Goal: Information Seeking & Learning: Learn about a topic

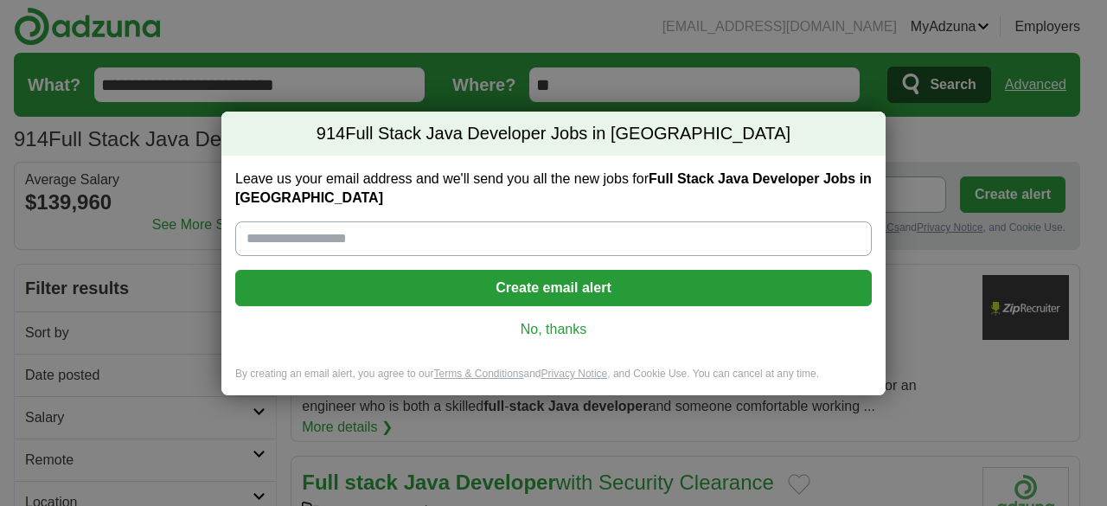
click at [551, 330] on link "No, thanks" at bounding box center [553, 329] width 609 height 19
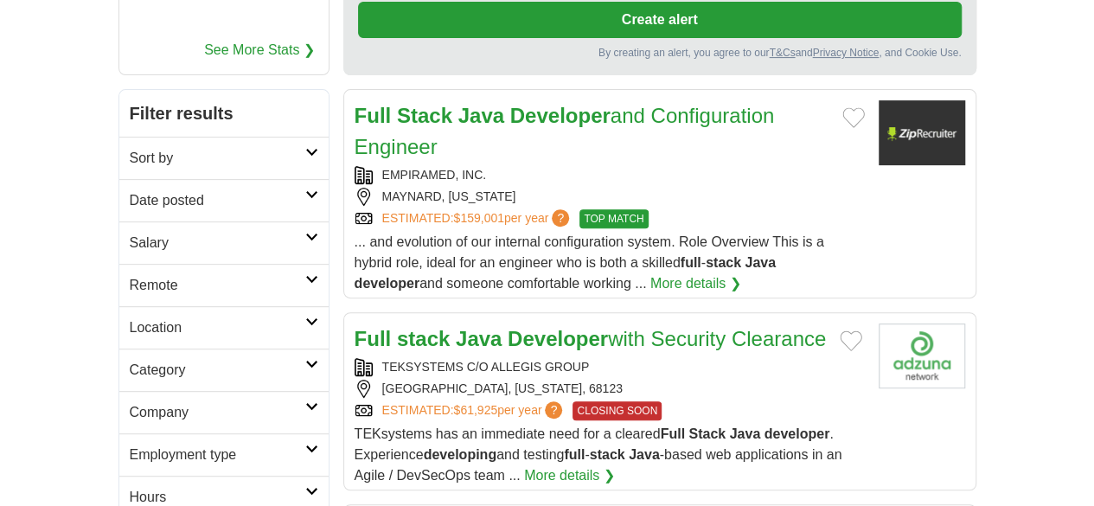
scroll to position [346, 0]
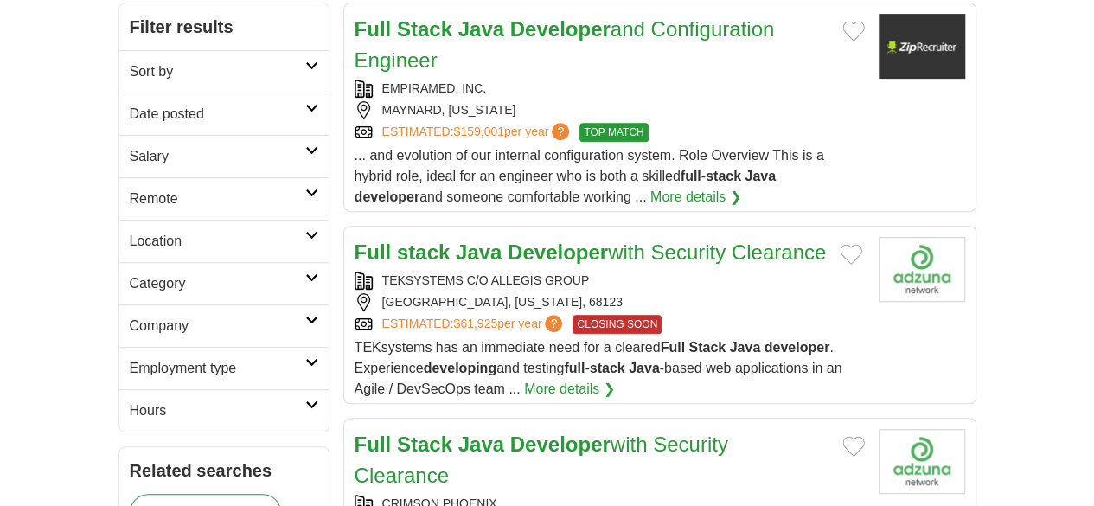
click at [305, 273] on icon at bounding box center [311, 277] width 13 height 9
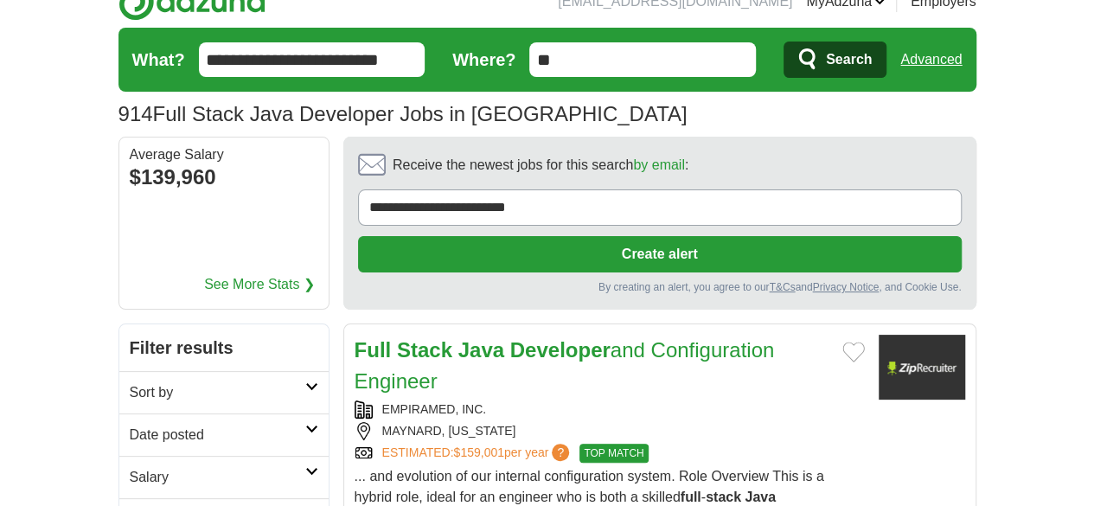
scroll to position [0, 0]
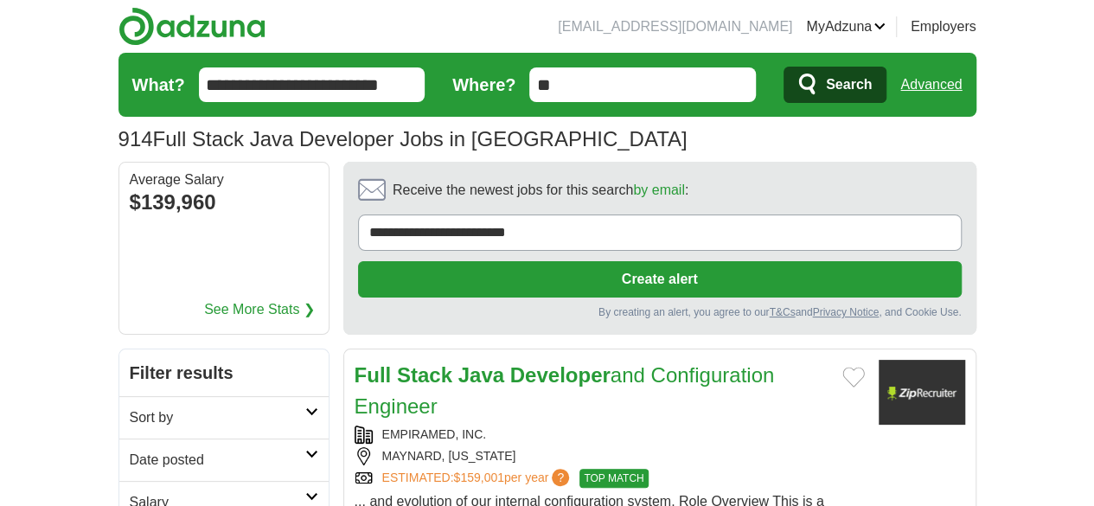
click at [262, 144] on h1 "914 Full Stack Java Developer Jobs in US" at bounding box center [402, 138] width 569 height 23
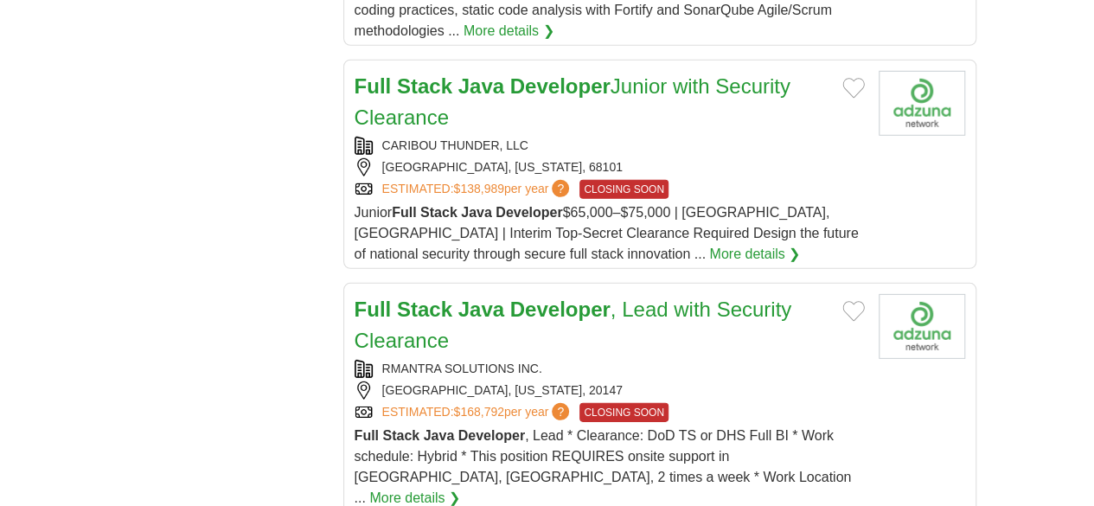
scroll to position [2652, 0]
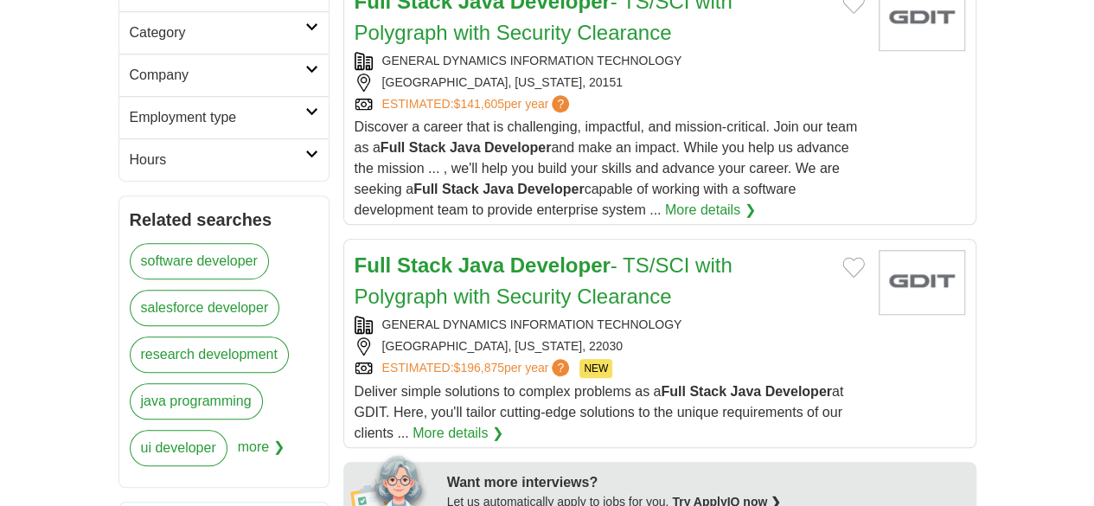
scroll to position [807, 0]
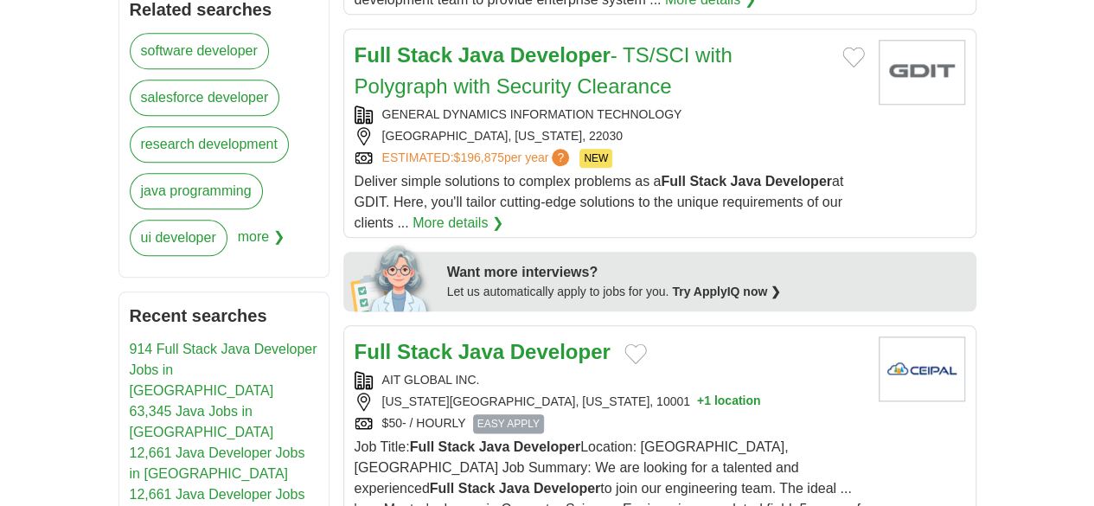
click at [519, 340] on strong "Developer" at bounding box center [560, 351] width 100 height 23
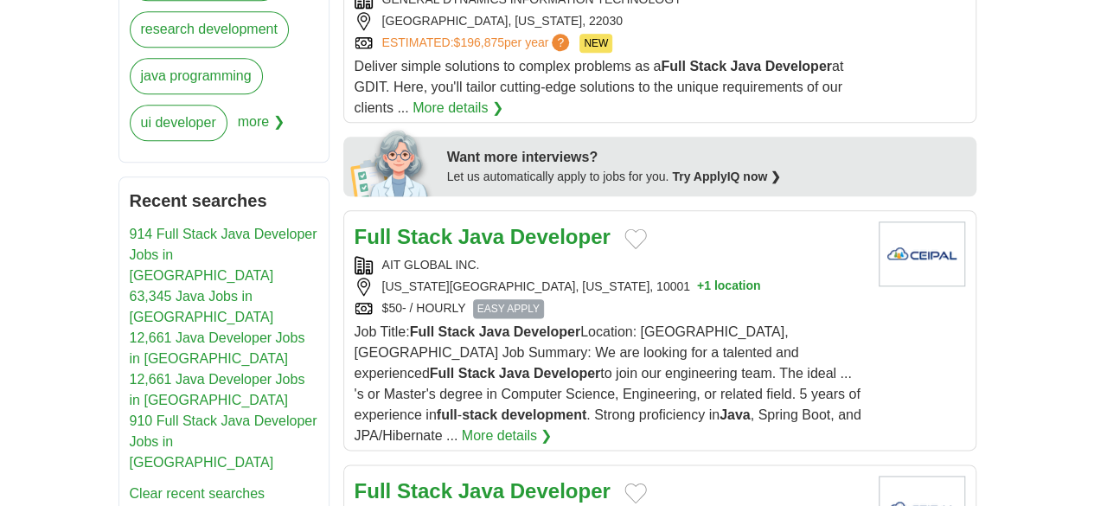
click at [510, 479] on strong "Developer" at bounding box center [560, 490] width 100 height 23
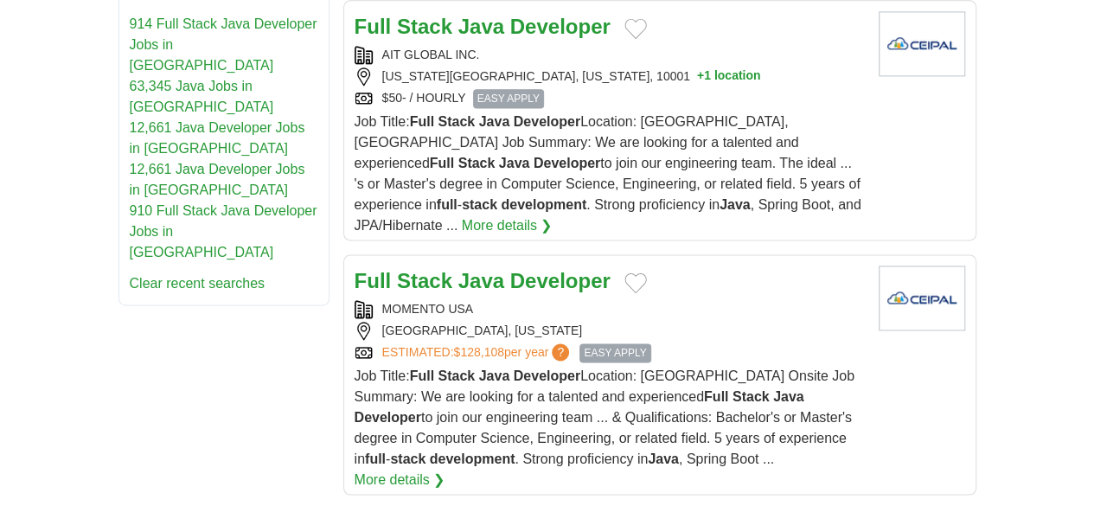
scroll to position [1153, 0]
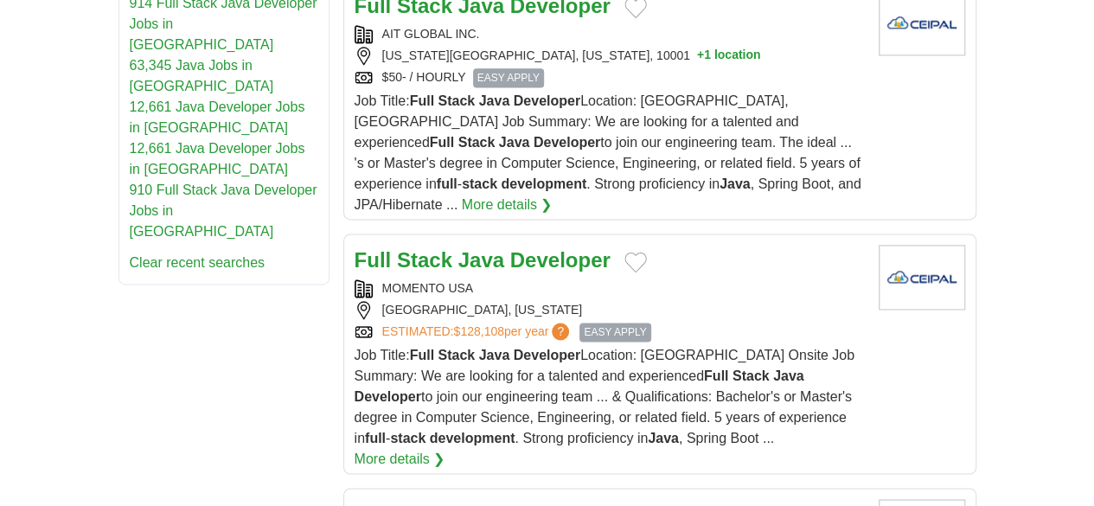
click at [510, 502] on strong "Developer" at bounding box center [560, 513] width 100 height 23
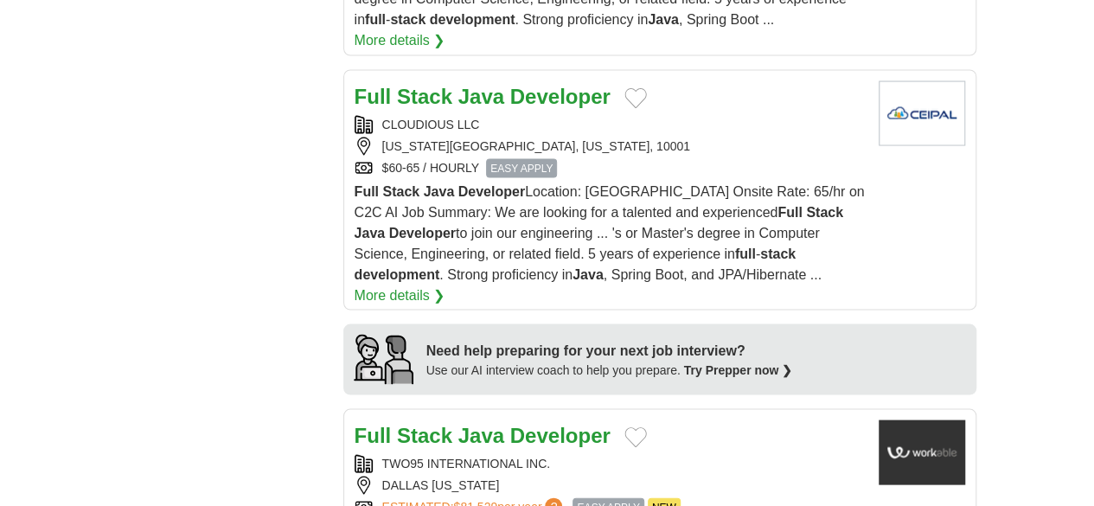
scroll to position [1614, 0]
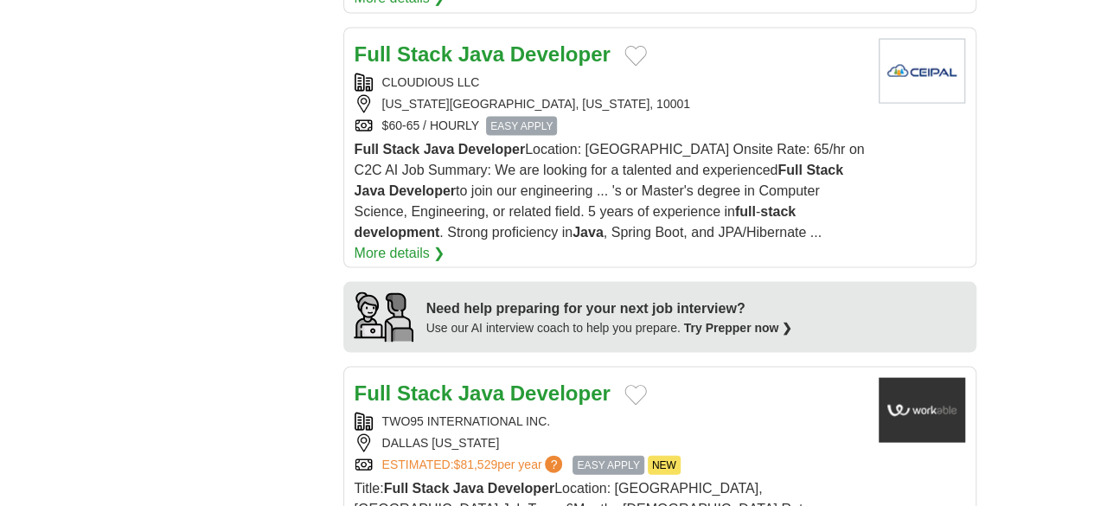
click at [510, 381] on strong "Developer" at bounding box center [560, 392] width 100 height 23
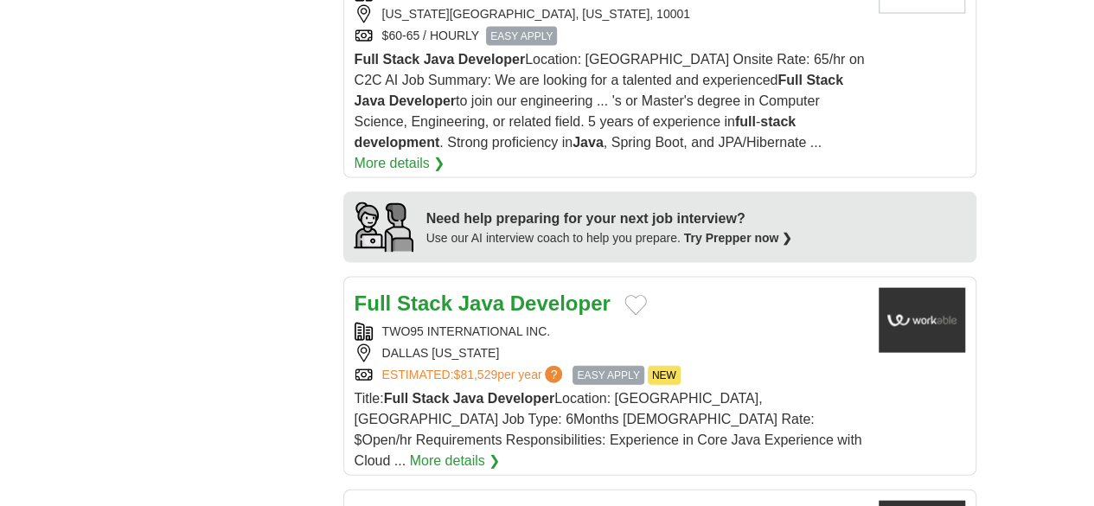
scroll to position [1730, 0]
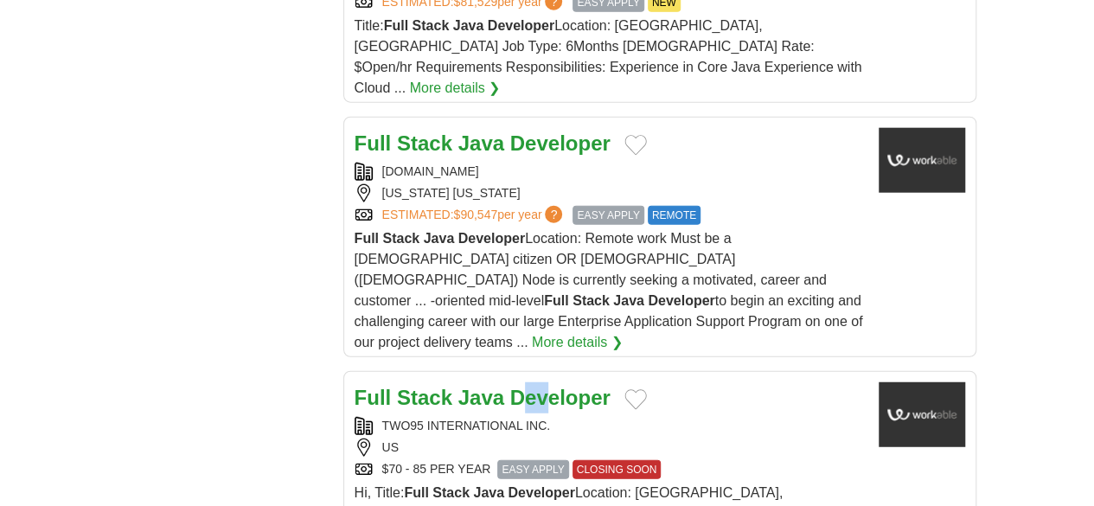
scroll to position [2306, 0]
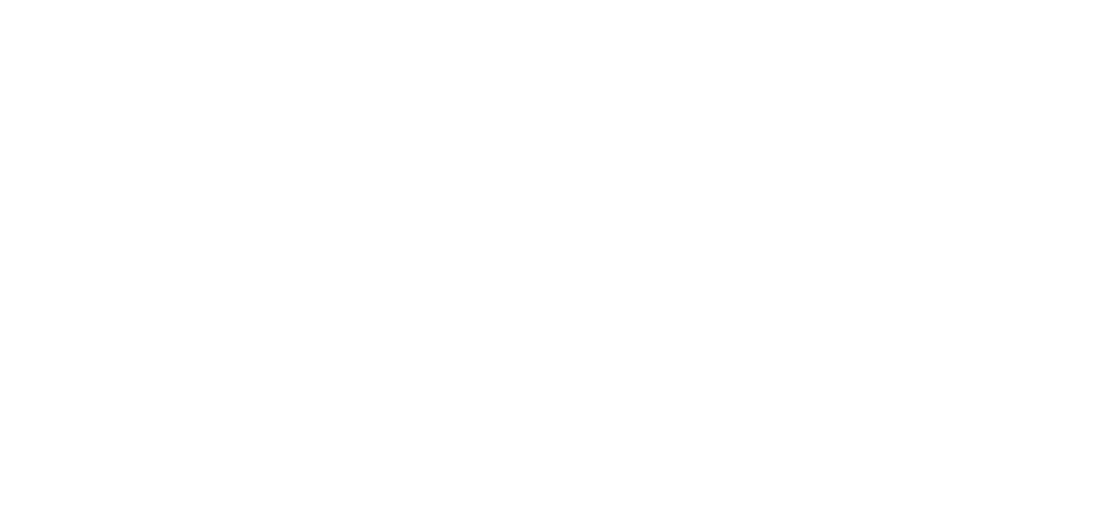
scroll to position [3113, 0]
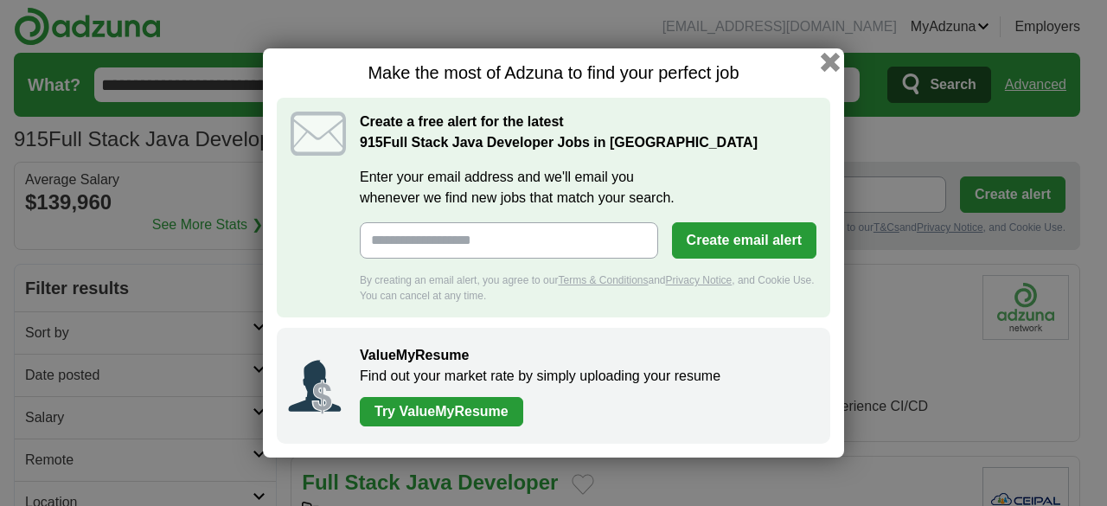
click at [833, 61] on button "button" at bounding box center [830, 62] width 19 height 19
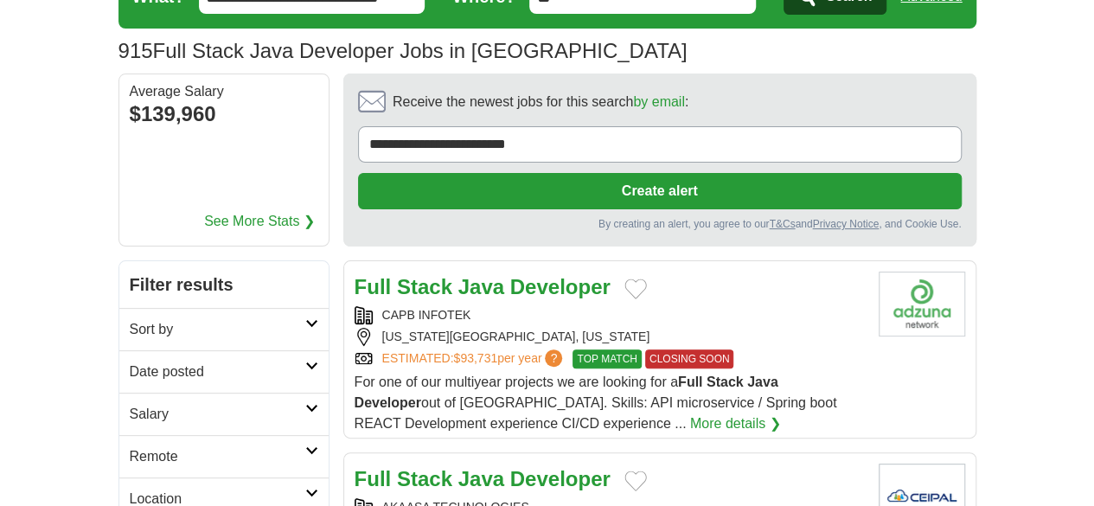
scroll to position [115, 0]
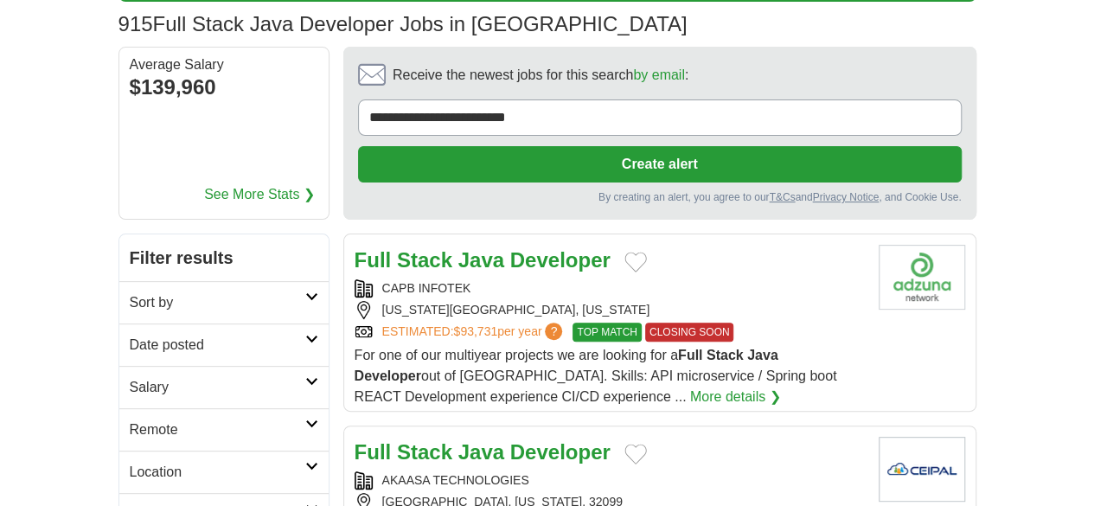
click at [528, 440] on strong "Developer" at bounding box center [560, 451] width 100 height 23
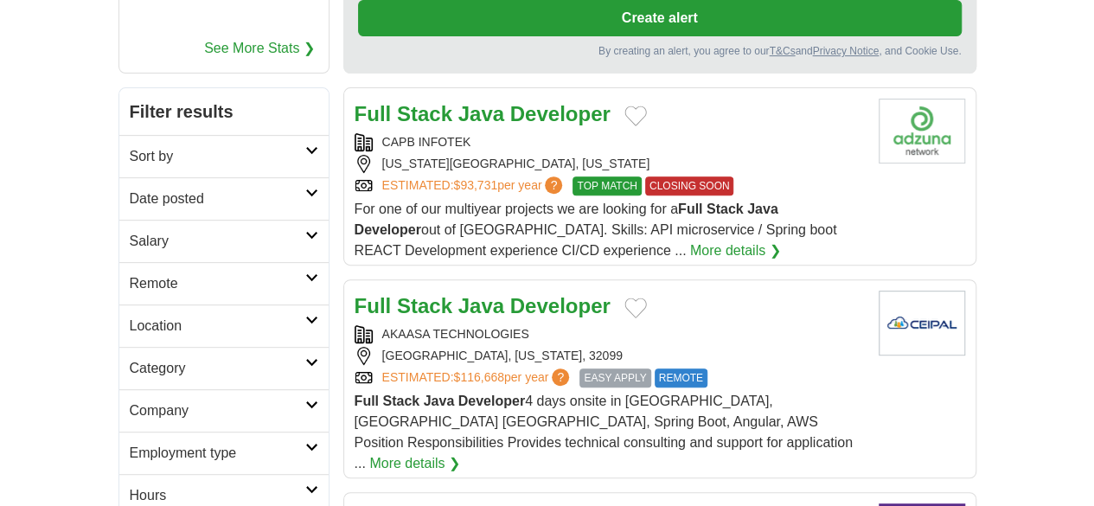
scroll to position [346, 0]
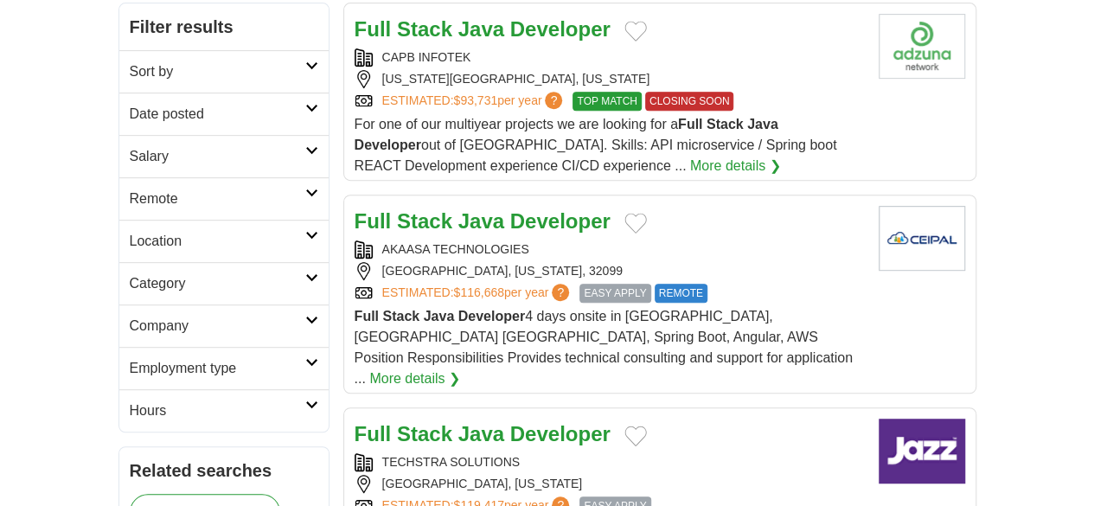
click at [510, 422] on strong "Developer" at bounding box center [560, 433] width 100 height 23
